Goal: Download file/media

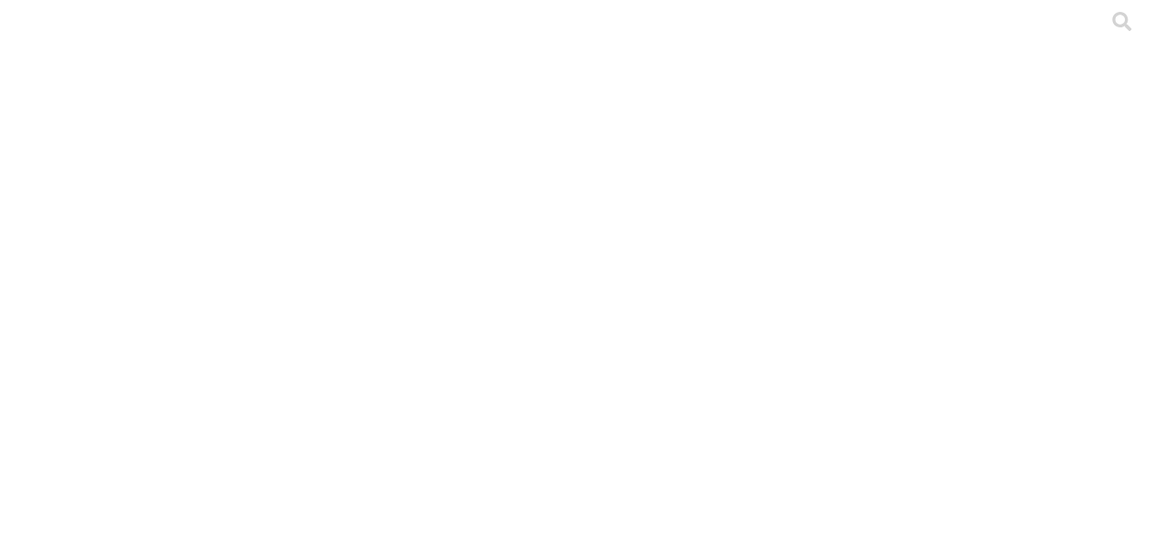
type input "cyf"
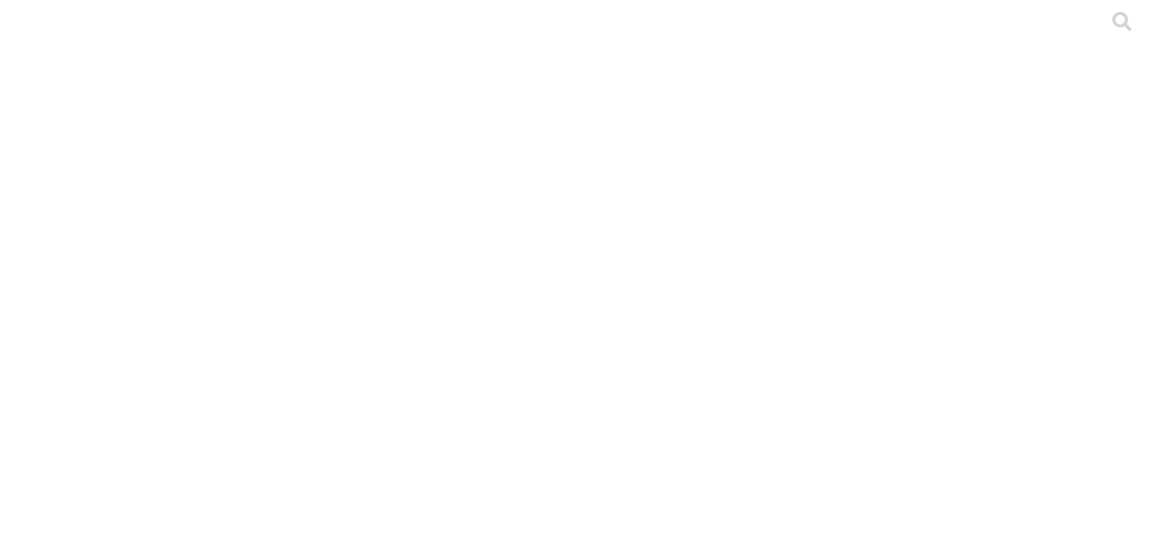
scroll to position [22, 0]
drag, startPoint x: 241, startPoint y: 286, endPoint x: 190, endPoint y: 257, distance: 58.9
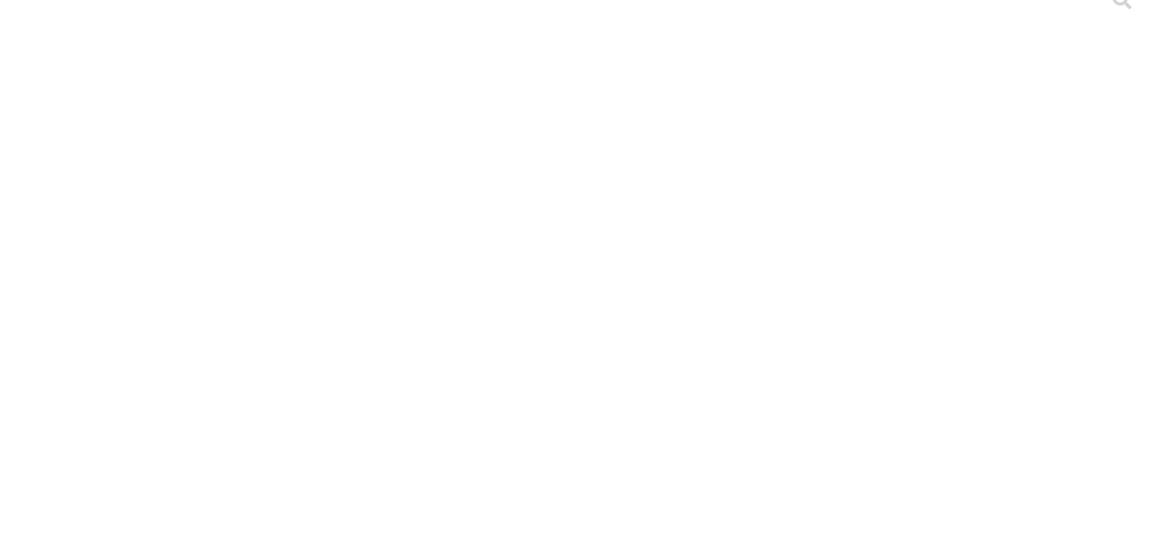
copy link "DCA [PERSON_NAME] - EL PORVENIR LOTE 2.xlsx"
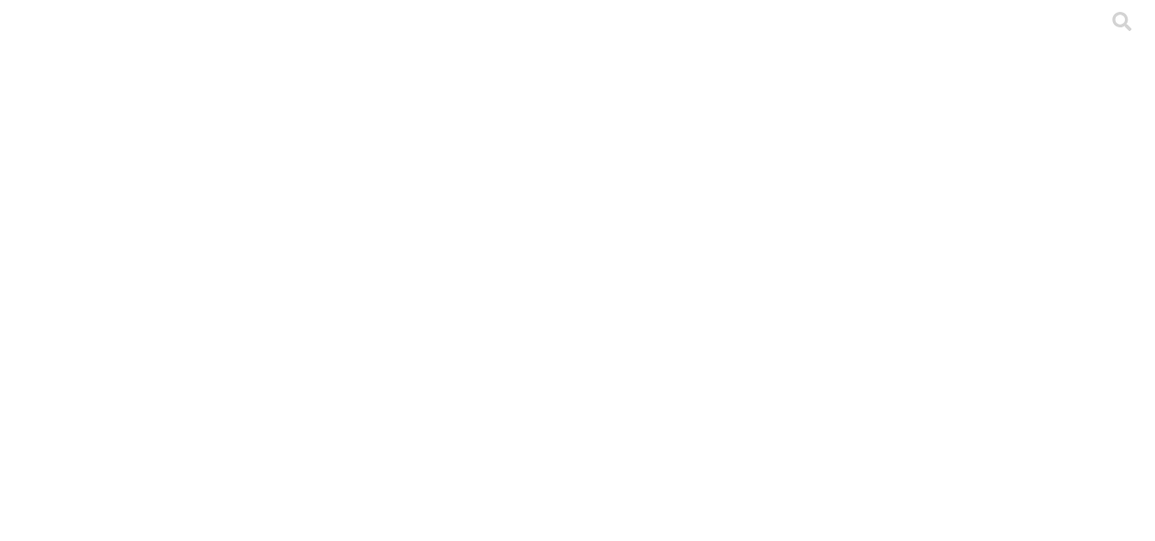
type input "tr"
